Goal: Task Accomplishment & Management: Use online tool/utility

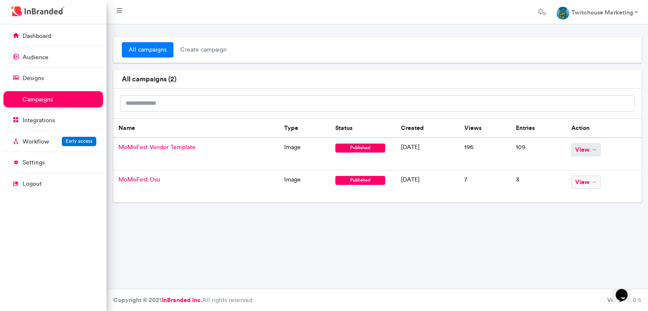
click at [591, 151] on span "view →" at bounding box center [585, 149] width 29 height 13
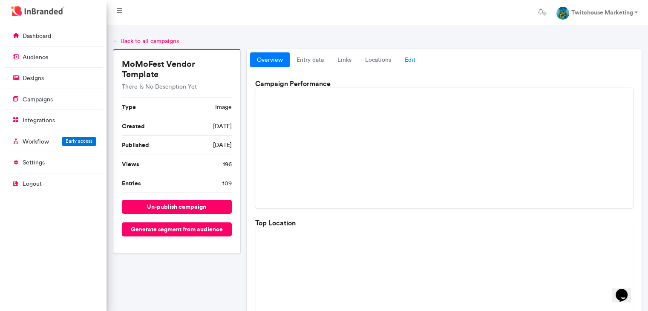
click at [413, 59] on link "Edit" at bounding box center [410, 59] width 24 height 15
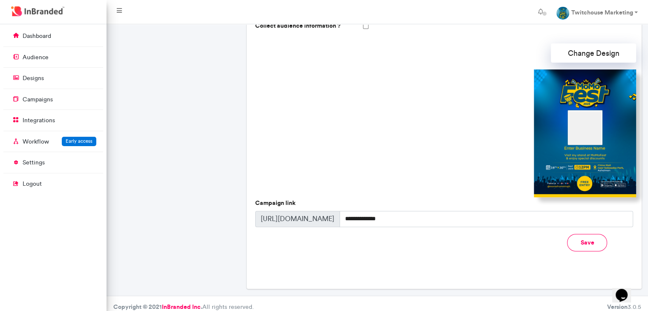
scroll to position [242, 0]
click at [585, 107] on img at bounding box center [585, 133] width 102 height 128
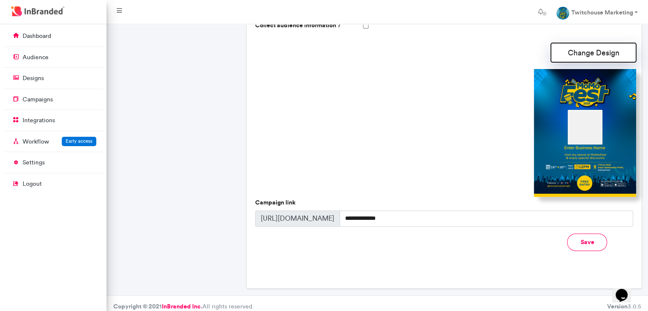
click at [589, 58] on button "Change Design" at bounding box center [593, 52] width 85 height 19
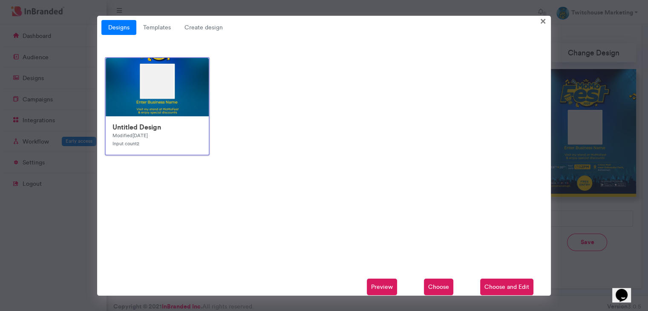
click at [494, 280] on span "Choose and Edit" at bounding box center [506, 287] width 53 height 17
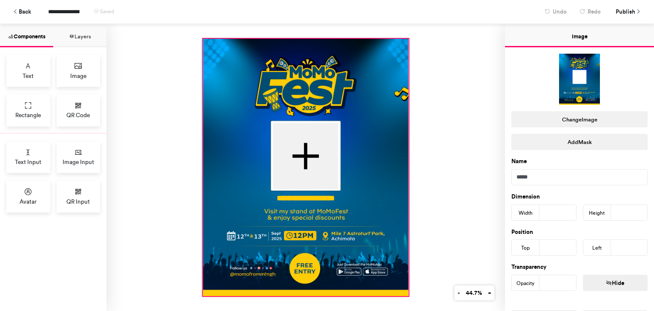
click at [372, 60] on div at bounding box center [306, 167] width 206 height 257
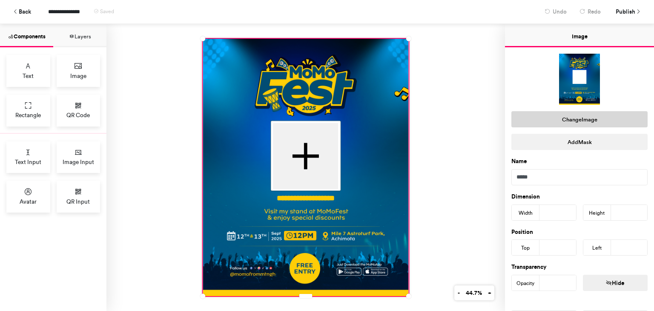
click at [574, 111] on button "Change Image" at bounding box center [580, 119] width 136 height 16
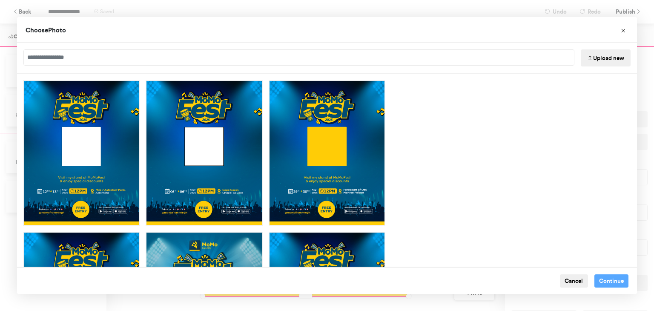
click at [596, 63] on button "Upload new" at bounding box center [606, 57] width 50 height 17
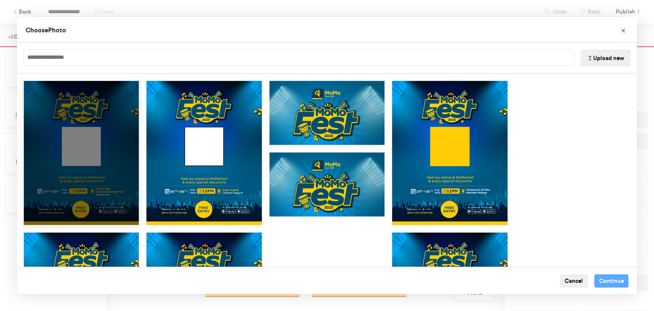
click at [106, 153] on div "Choose Image" at bounding box center [81, 153] width 117 height 146
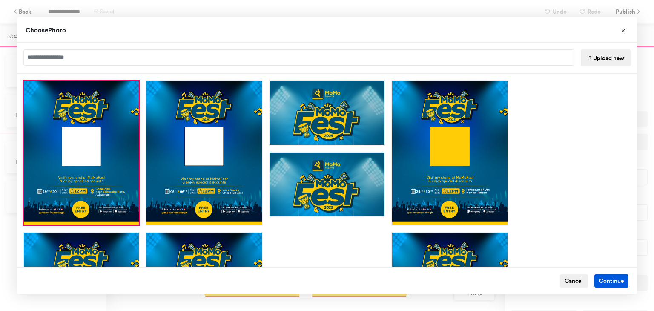
click at [603, 282] on button "Continue" at bounding box center [612, 281] width 35 height 14
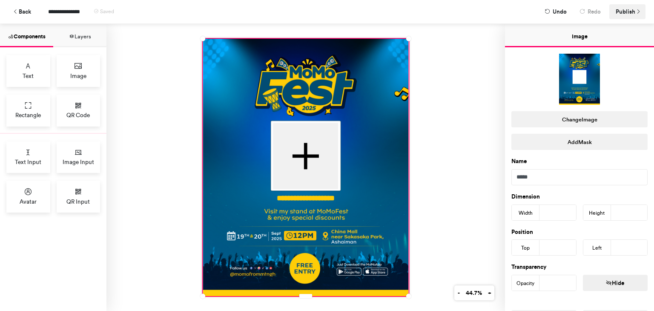
click at [624, 10] on span "Publish" at bounding box center [626, 11] width 20 height 15
